Goal: Transaction & Acquisition: Purchase product/service

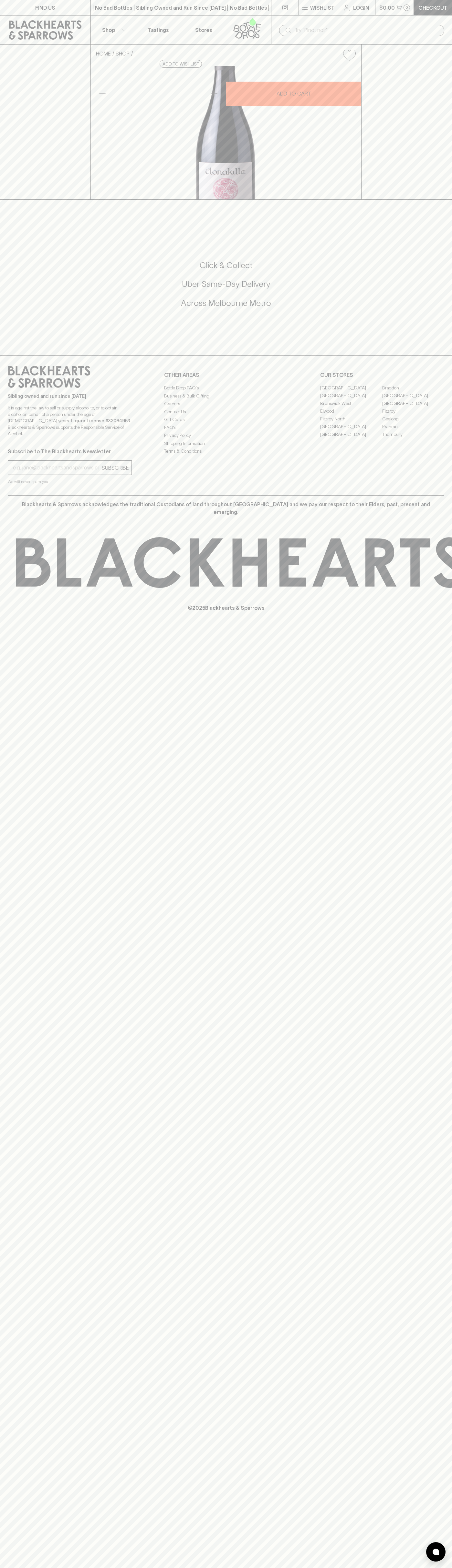
click at [402, 32] on input "text" at bounding box center [366, 30] width 144 height 10
click at [443, 1537] on div "FIND US | No Bad Bottles | Sibling Owned and Run Since [DATE] | No Bad Bottles …" at bounding box center [226, 784] width 452 height 1568
click at [154, 1567] on html "FIND US | No Bad Bottles | Sibling Owned and Run Since [DATE] | No Bad Bottles …" at bounding box center [226, 784] width 452 height 1568
click at [16, 41] on link at bounding box center [45, 30] width 90 height 29
